Goal: Task Accomplishment & Management: Manage account settings

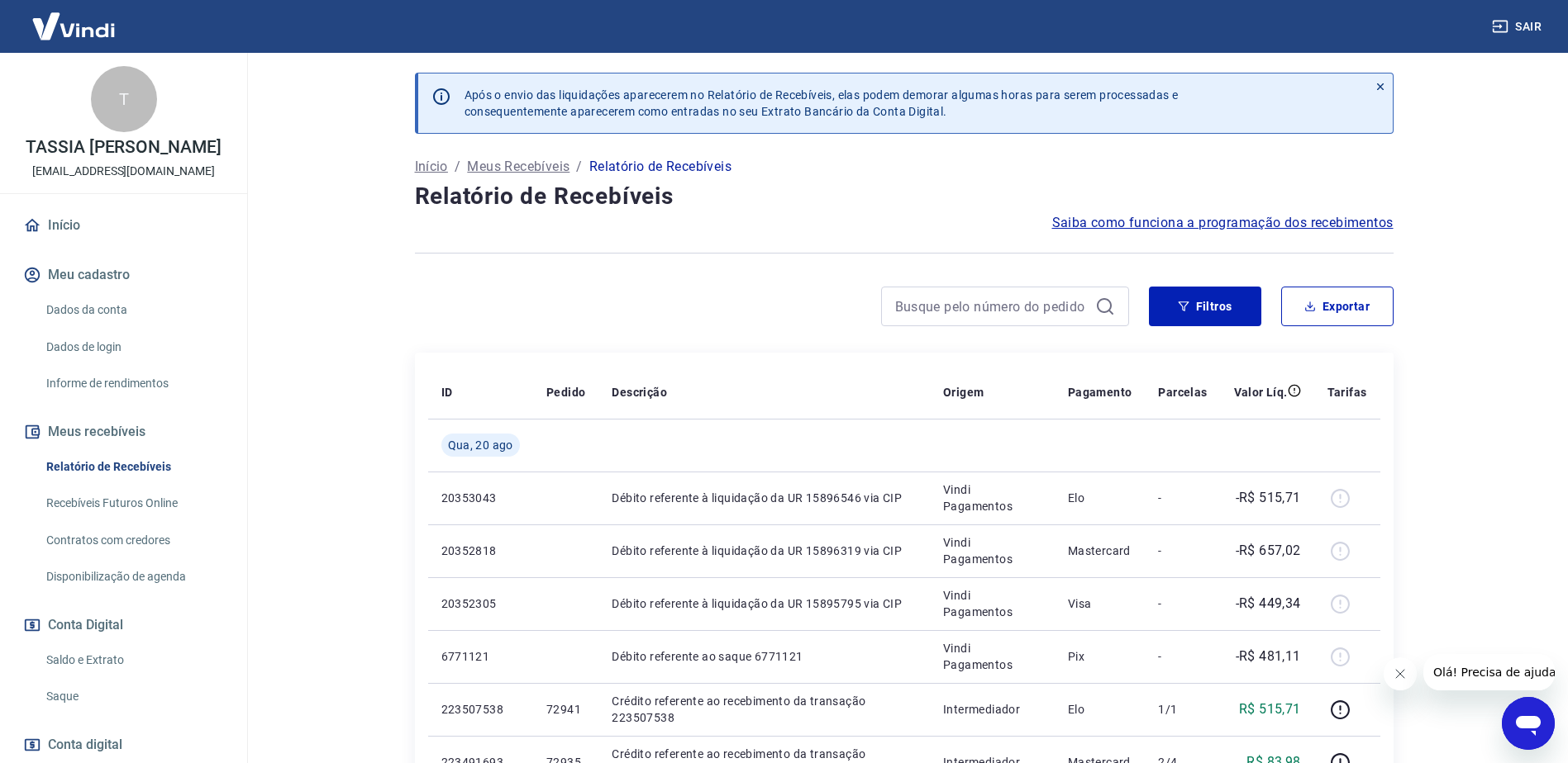
scroll to position [83, 0]
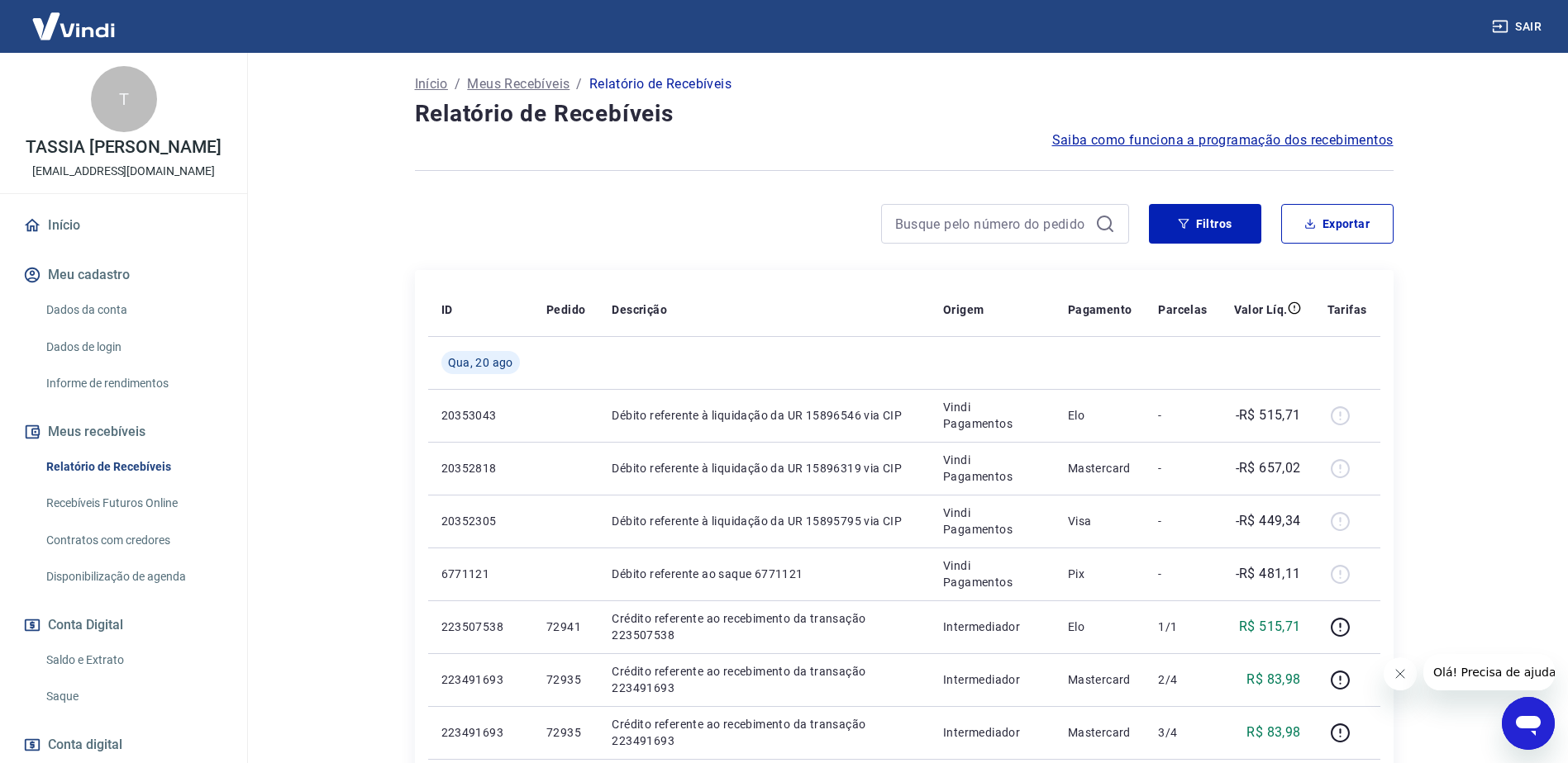
click at [81, 243] on link "Início" at bounding box center [123, 225] width 207 height 36
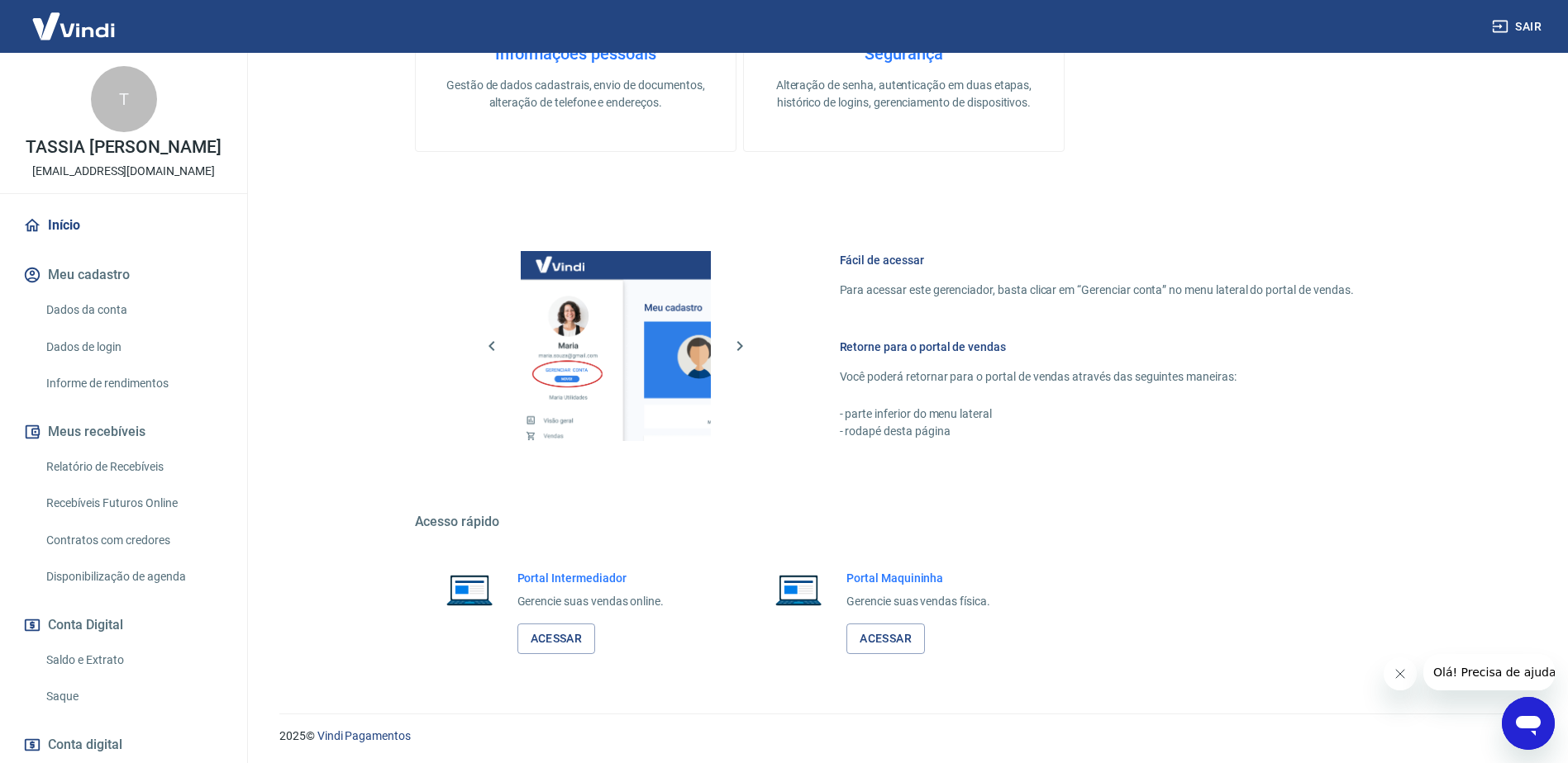
scroll to position [525, 0]
click at [529, 647] on link "Acessar" at bounding box center [556, 637] width 79 height 31
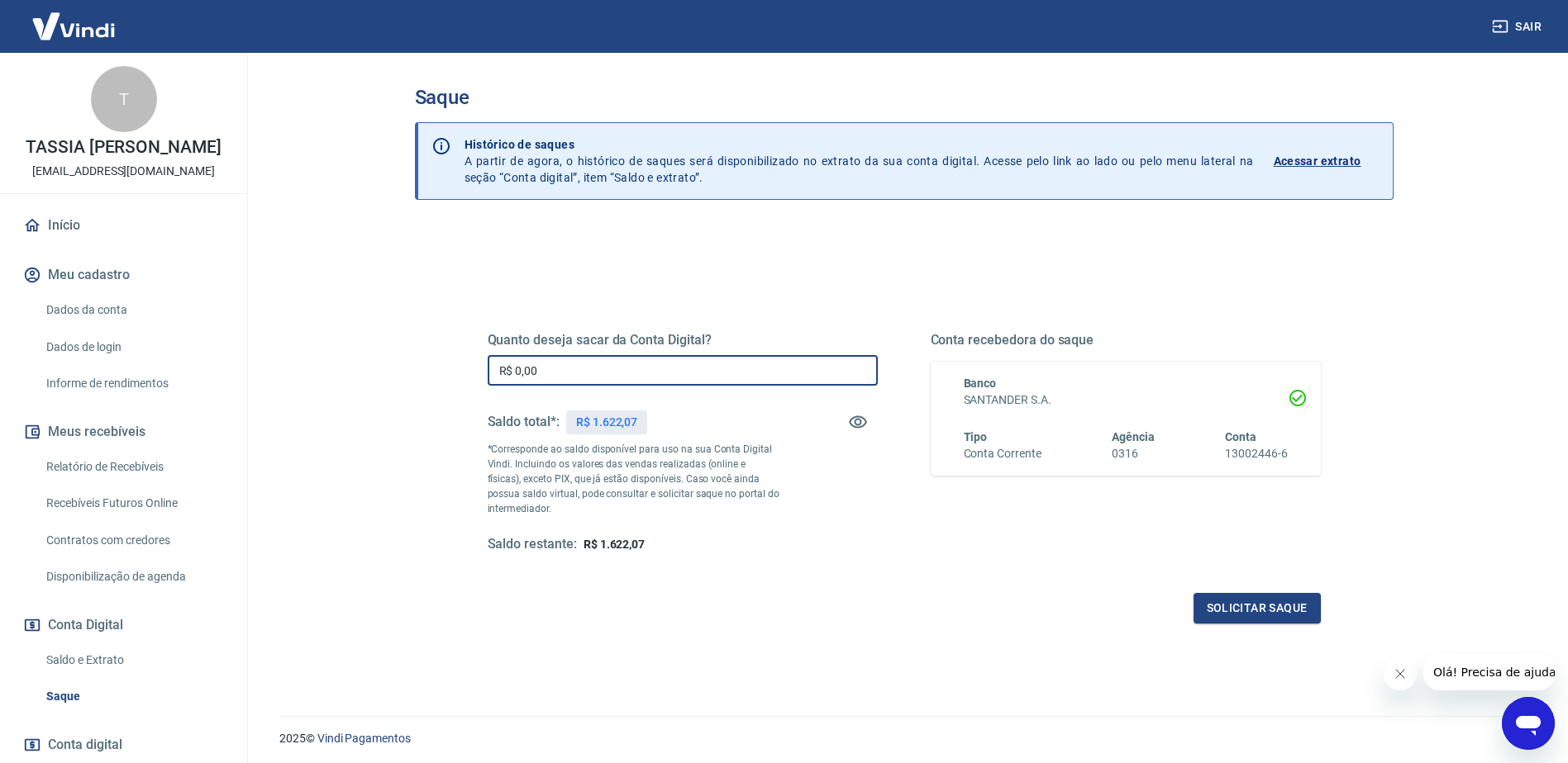
click at [600, 366] on input "R$ 0,00" at bounding box center [683, 370] width 390 height 31
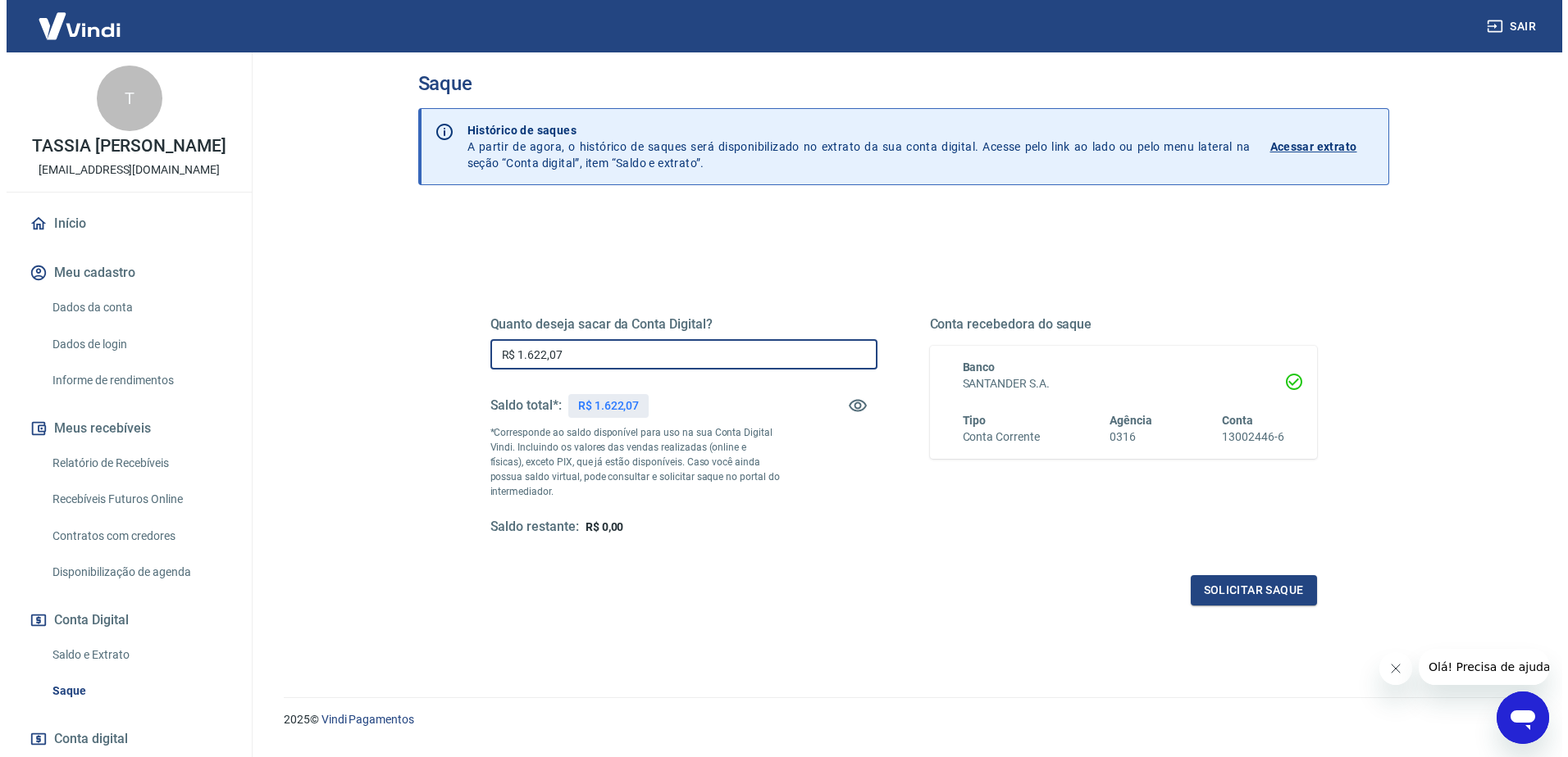
scroll to position [53, 0]
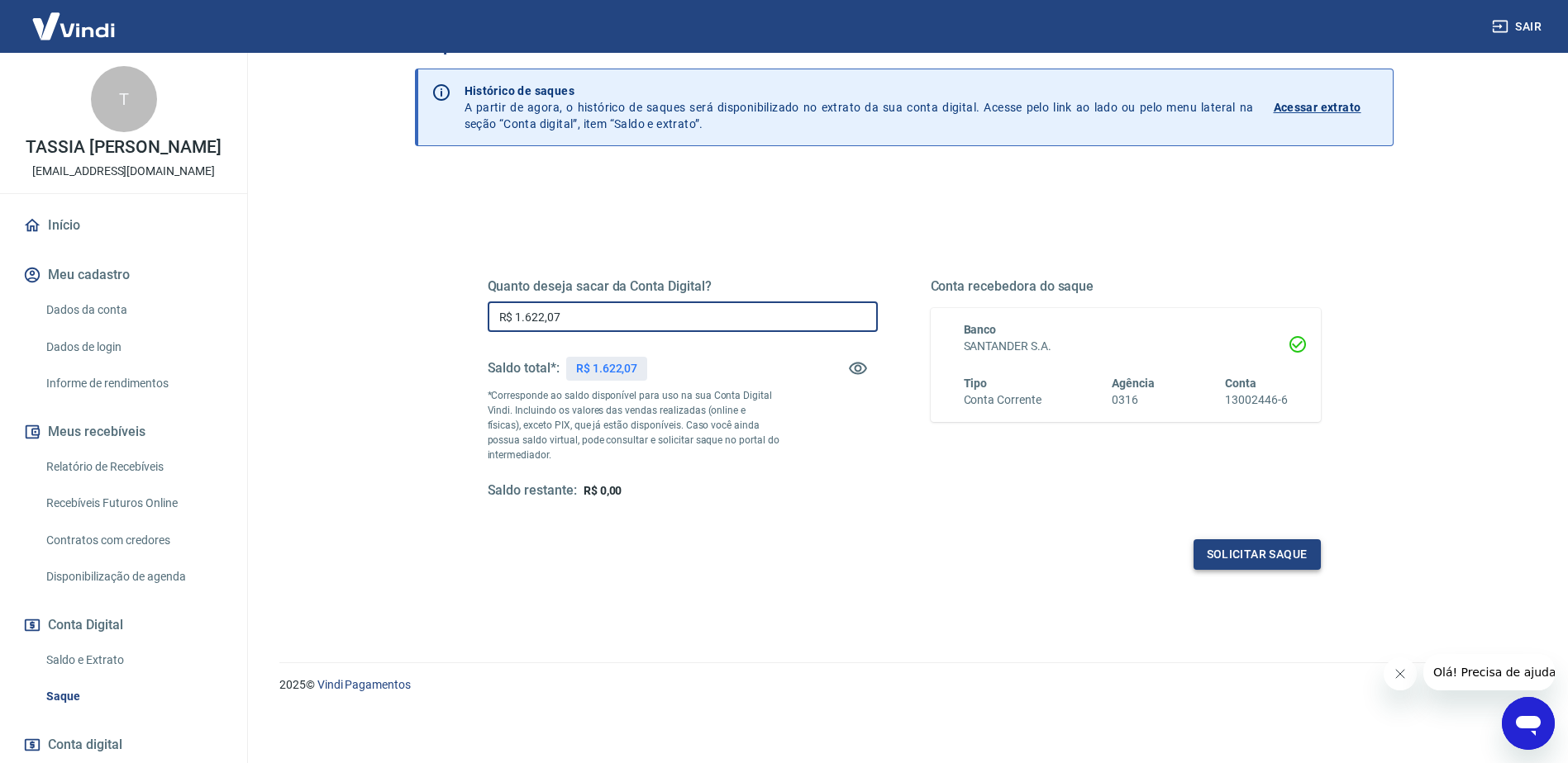
type input "R$ 1.622,07"
click at [1253, 565] on button "Solicitar saque" at bounding box center [1257, 555] width 127 height 31
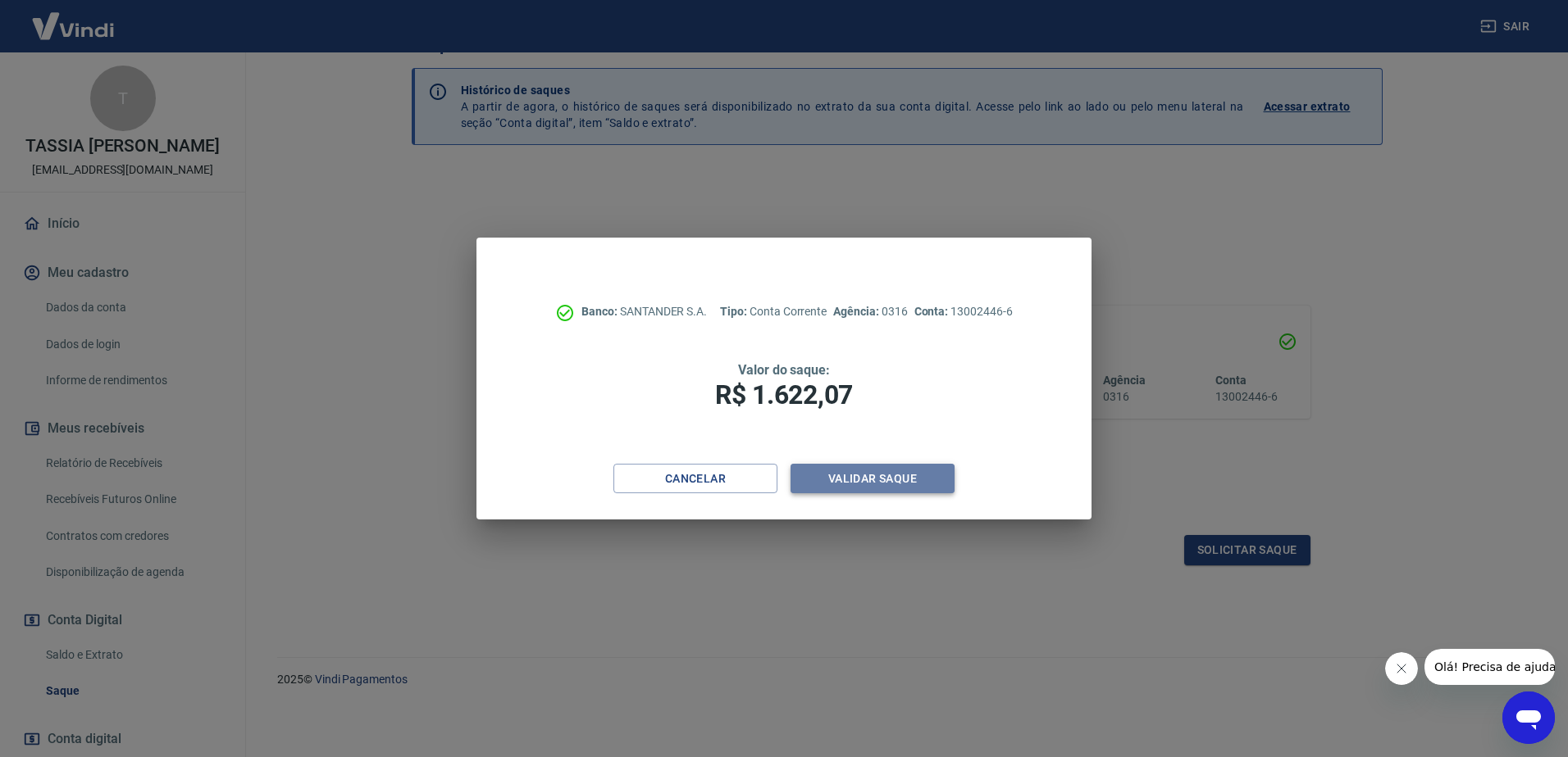
click at [895, 474] on button "Validar saque" at bounding box center [872, 479] width 164 height 31
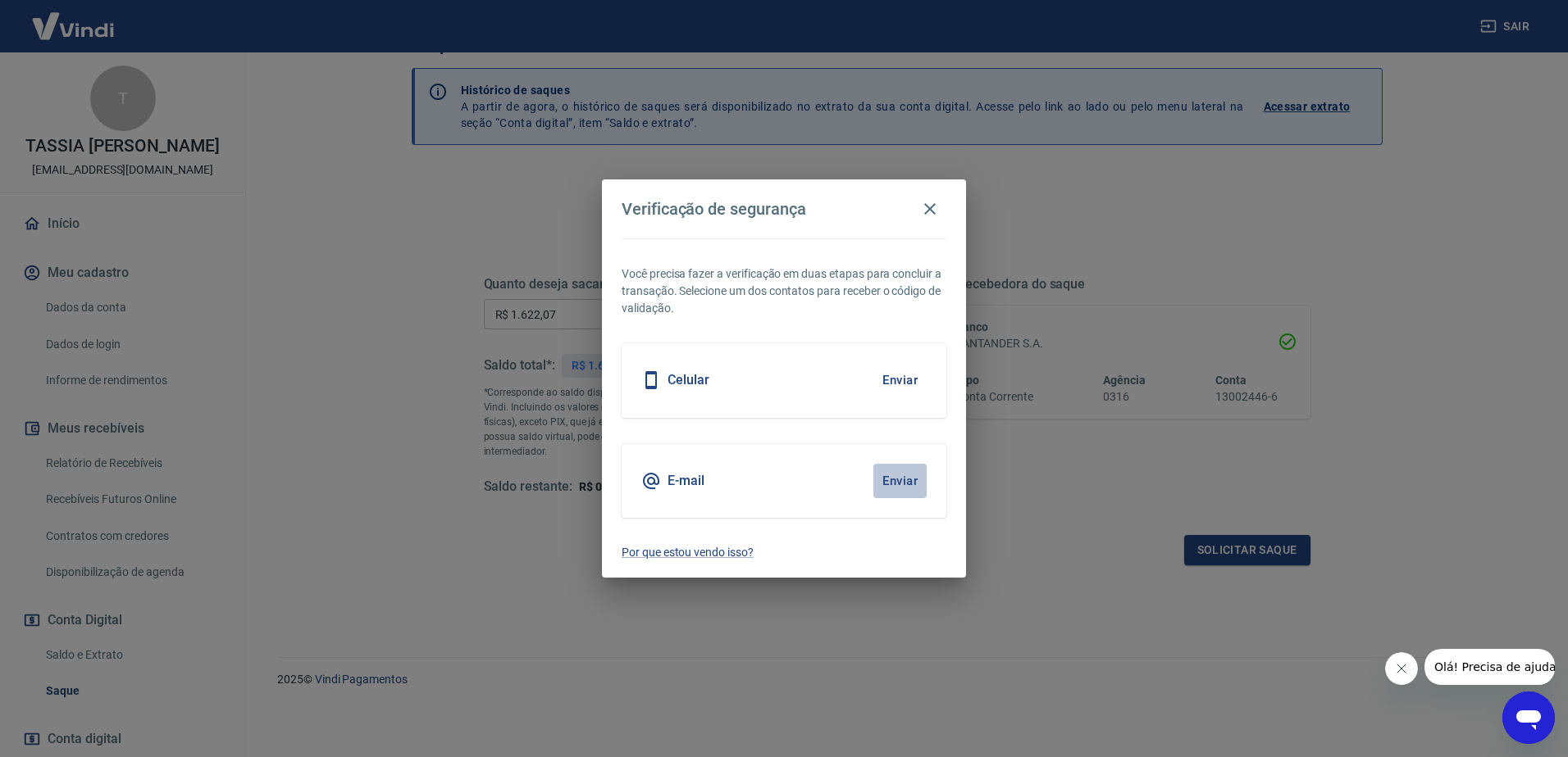
click at [918, 482] on button "Enviar" at bounding box center [900, 480] width 53 height 34
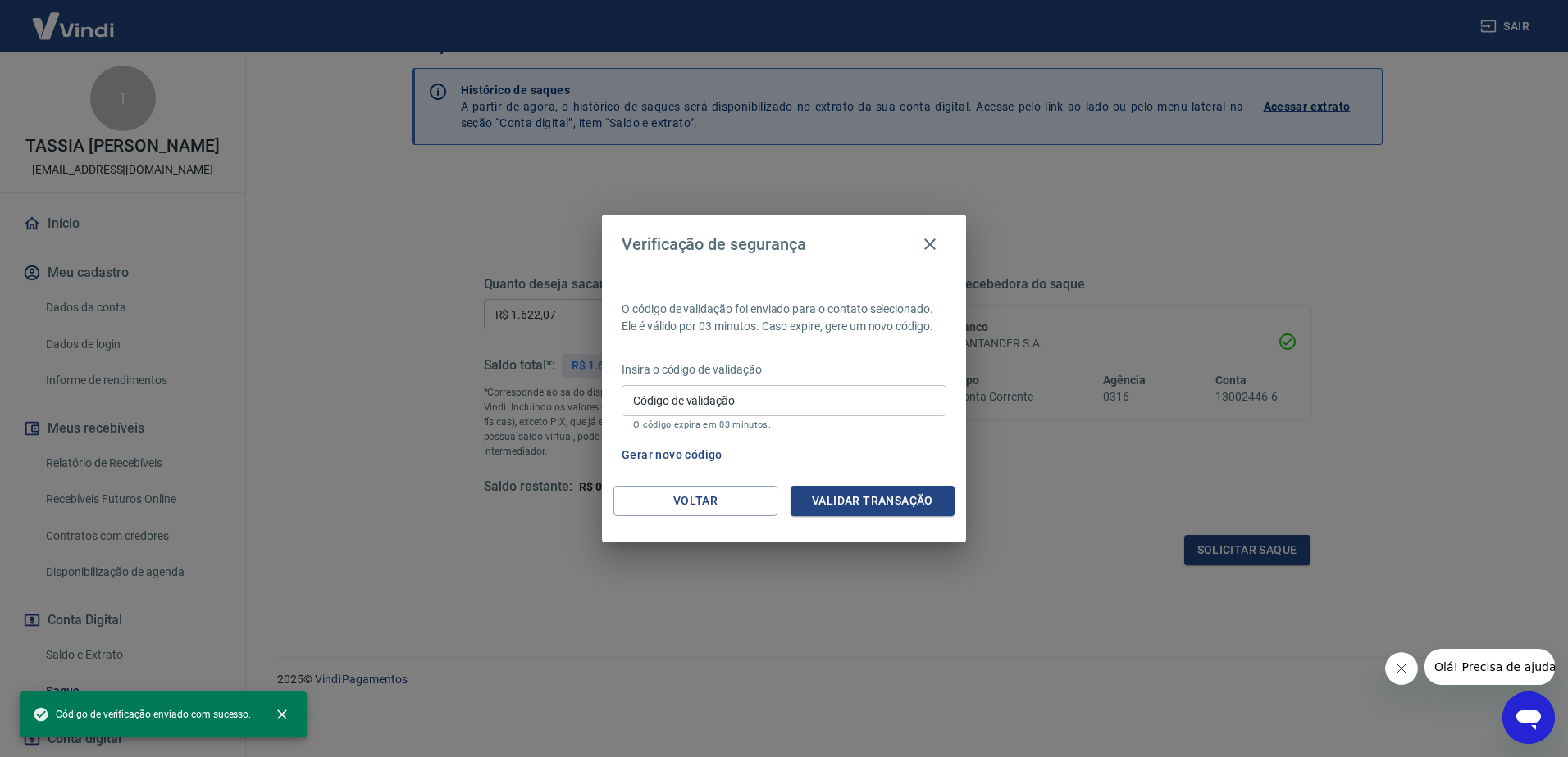
click at [727, 405] on input "Código de validação" at bounding box center [784, 400] width 325 height 31
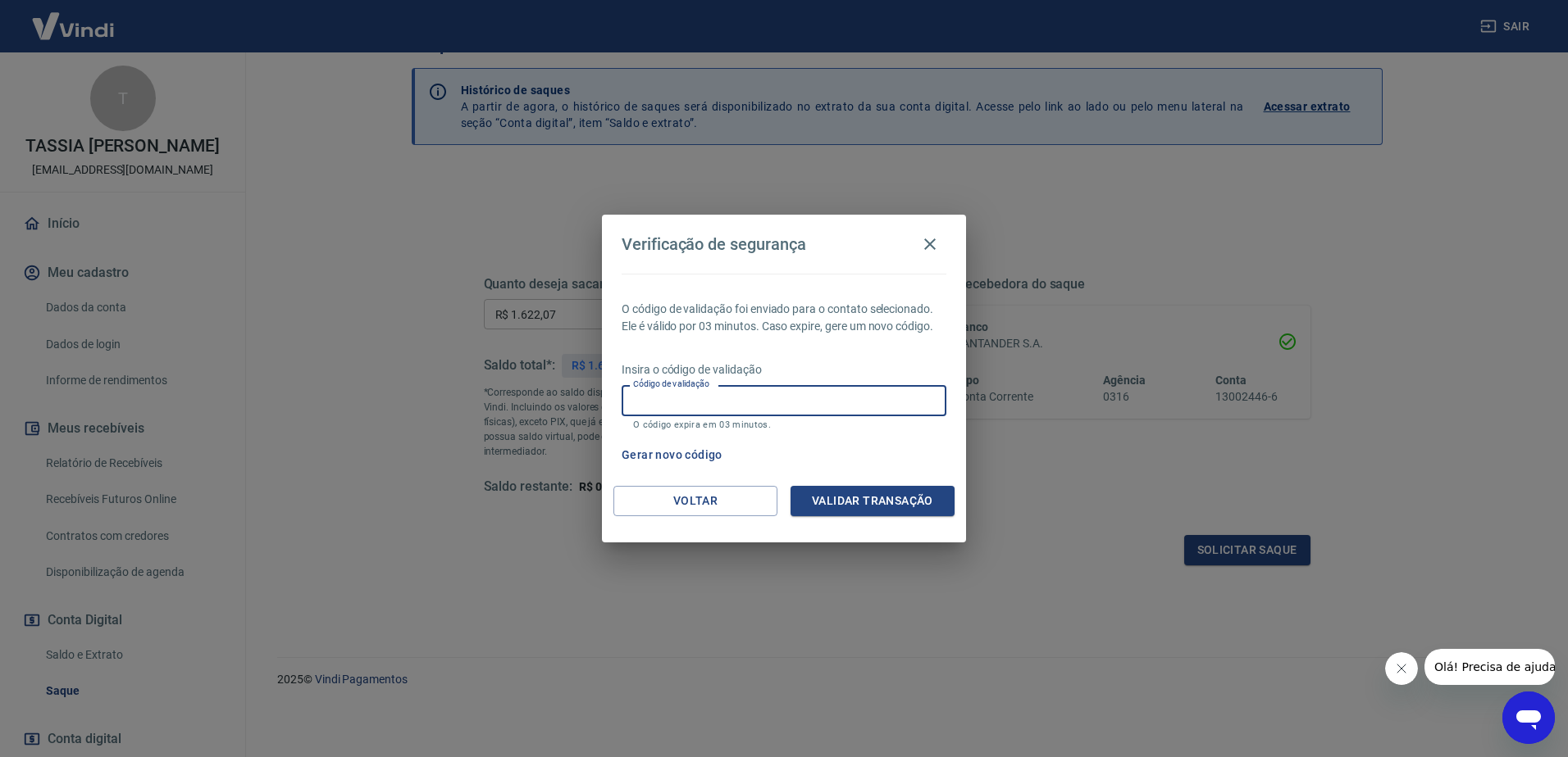
paste input "704371"
type input "704371"
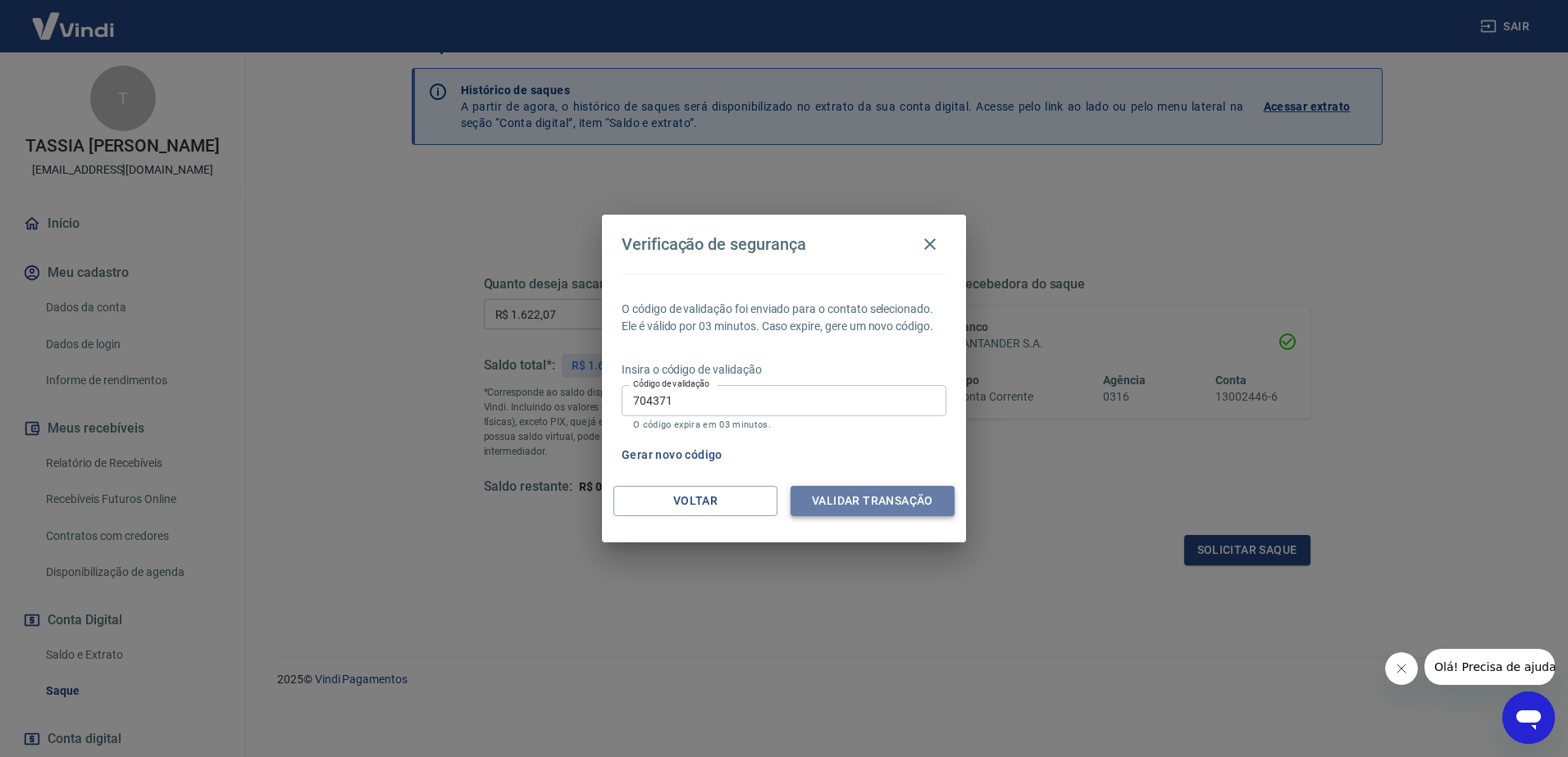
click at [877, 507] on button "Validar transação" at bounding box center [872, 501] width 164 height 31
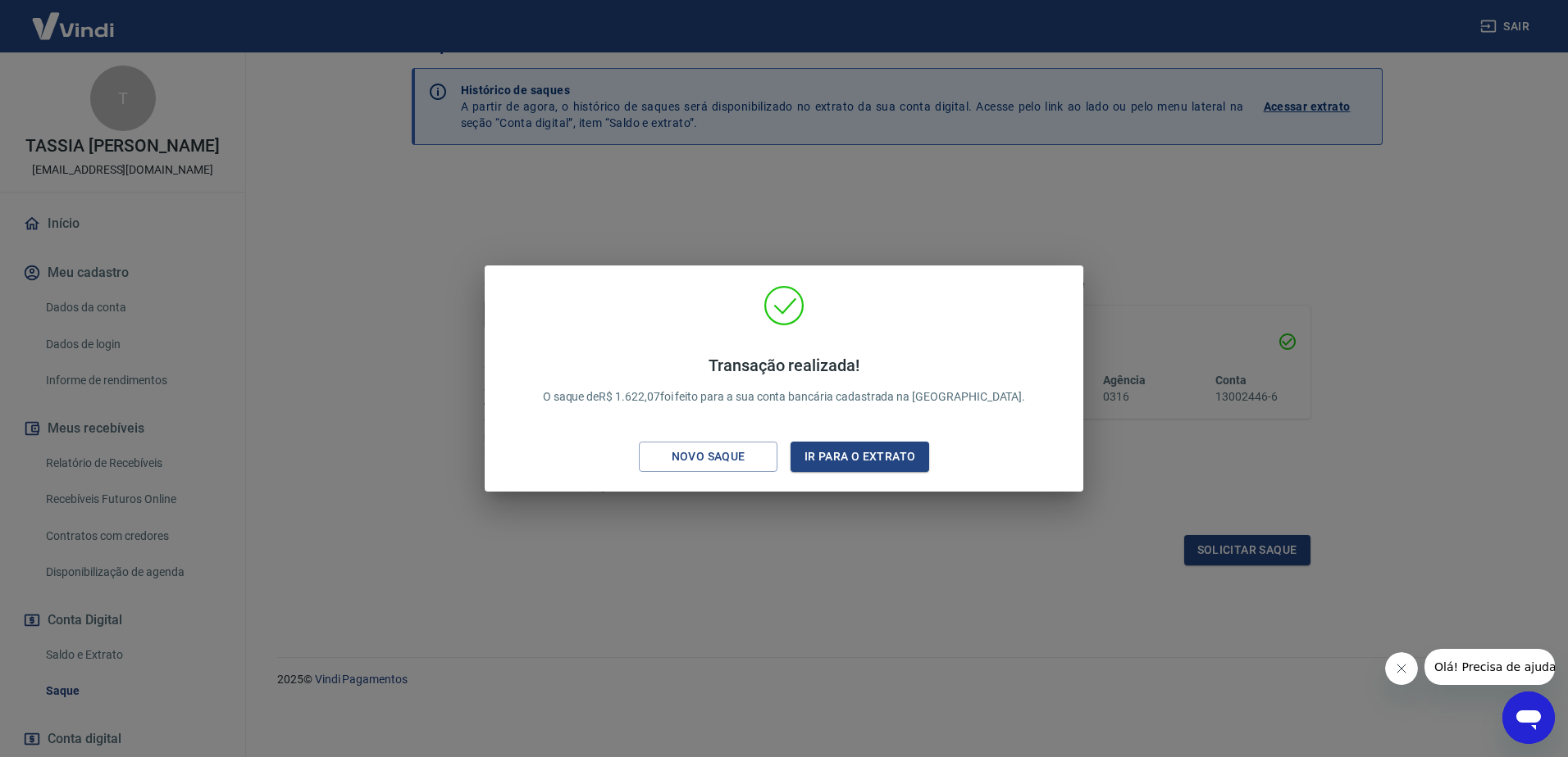
click at [872, 536] on div "Transação realizada! O saque de R$ 1.622,07 foi feito para a sua conta bancária…" at bounding box center [784, 378] width 1568 height 757
